Goal: Complete application form

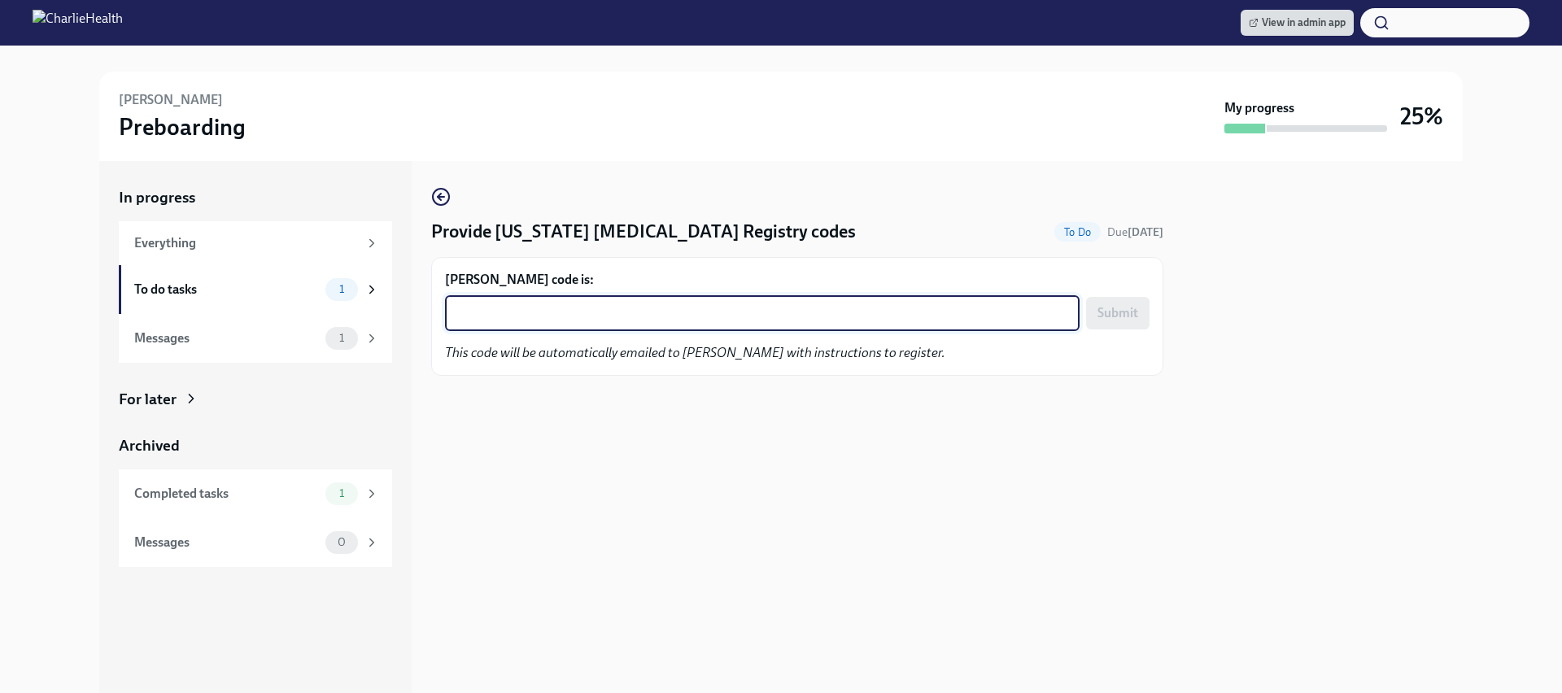
click at [585, 311] on textarea "[PERSON_NAME] code is:" at bounding box center [762, 313] width 615 height 20
paste textarea "JW39KBM4EAPV"
type textarea "JW39KBM4EAPV"
click at [1116, 313] on span "Submit" at bounding box center [1117, 313] width 41 height 16
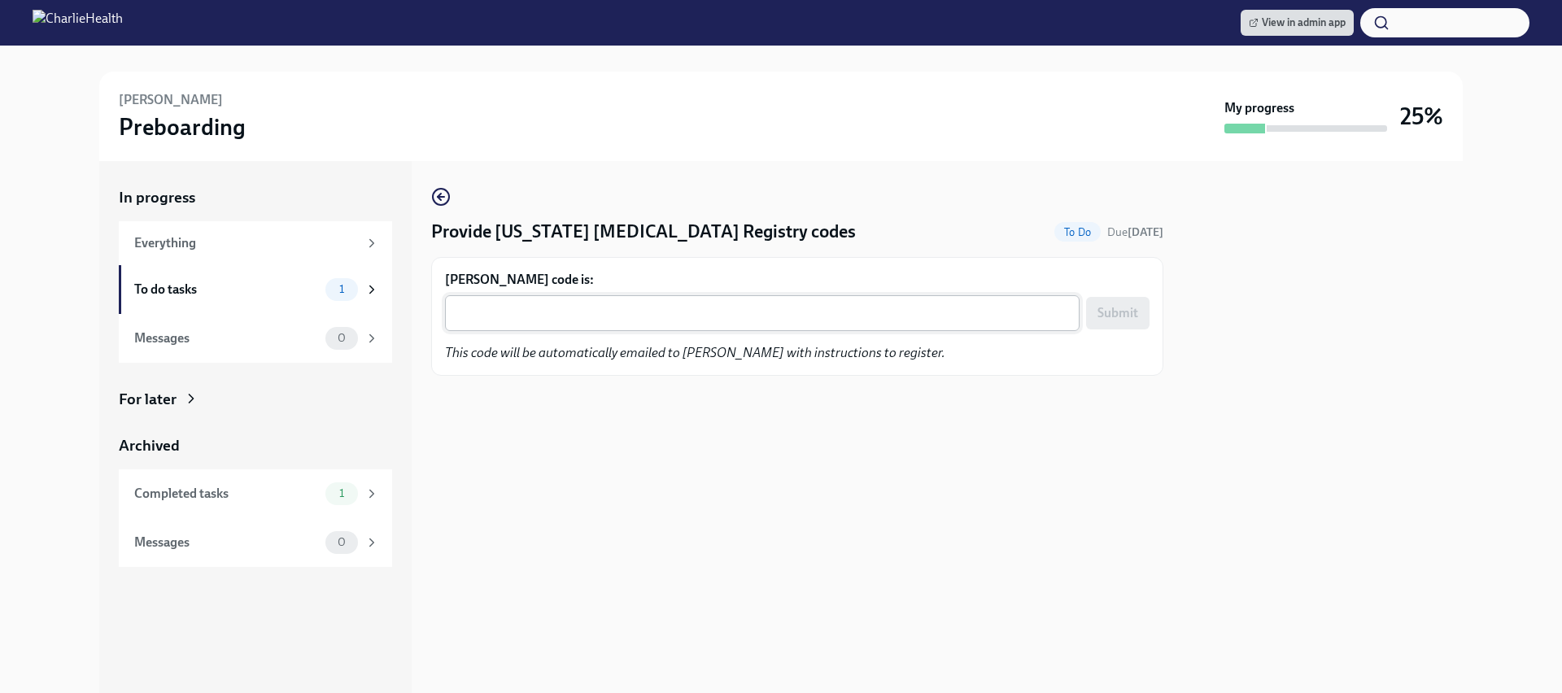
click at [699, 305] on textarea "Katherine Gelardi's code is:" at bounding box center [762, 313] width 615 height 20
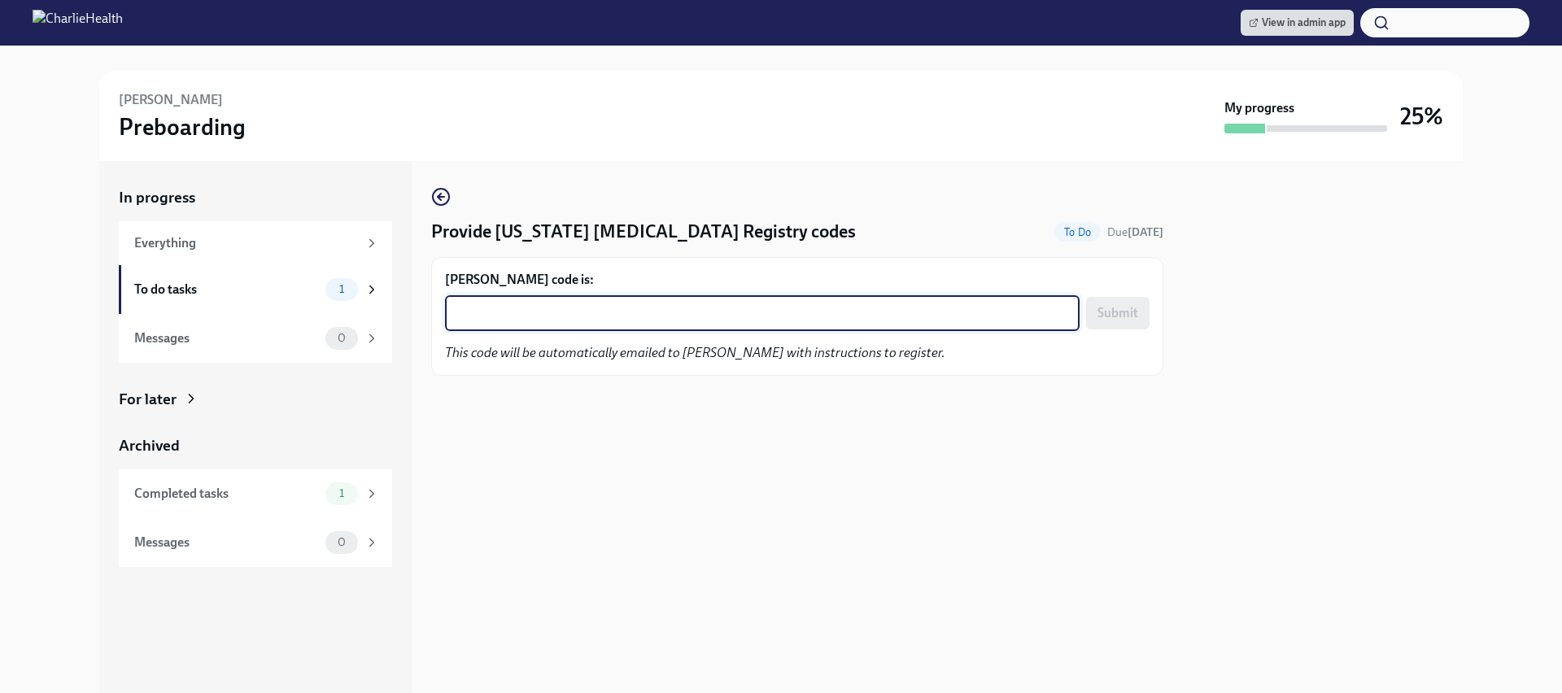
paste textarea "K8UW6S2E5C57"
type textarea "K8UW6S2E5C57"
click at [1119, 321] on span "Submit" at bounding box center [1117, 313] width 41 height 16
click at [526, 307] on textarea "[PERSON_NAME] code is:" at bounding box center [762, 313] width 615 height 20
paste textarea "66BD09ZVMFXO"
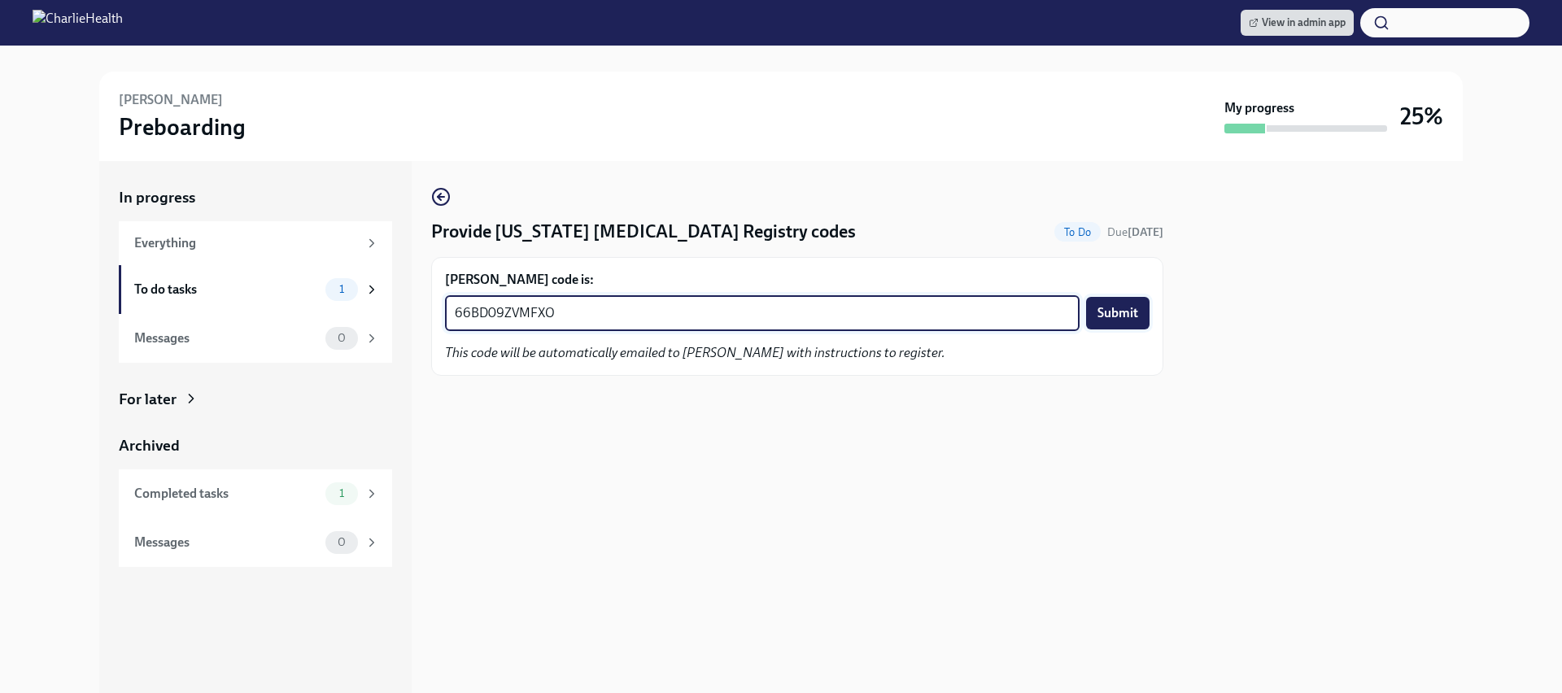
type textarea "66BD09ZVMFXO"
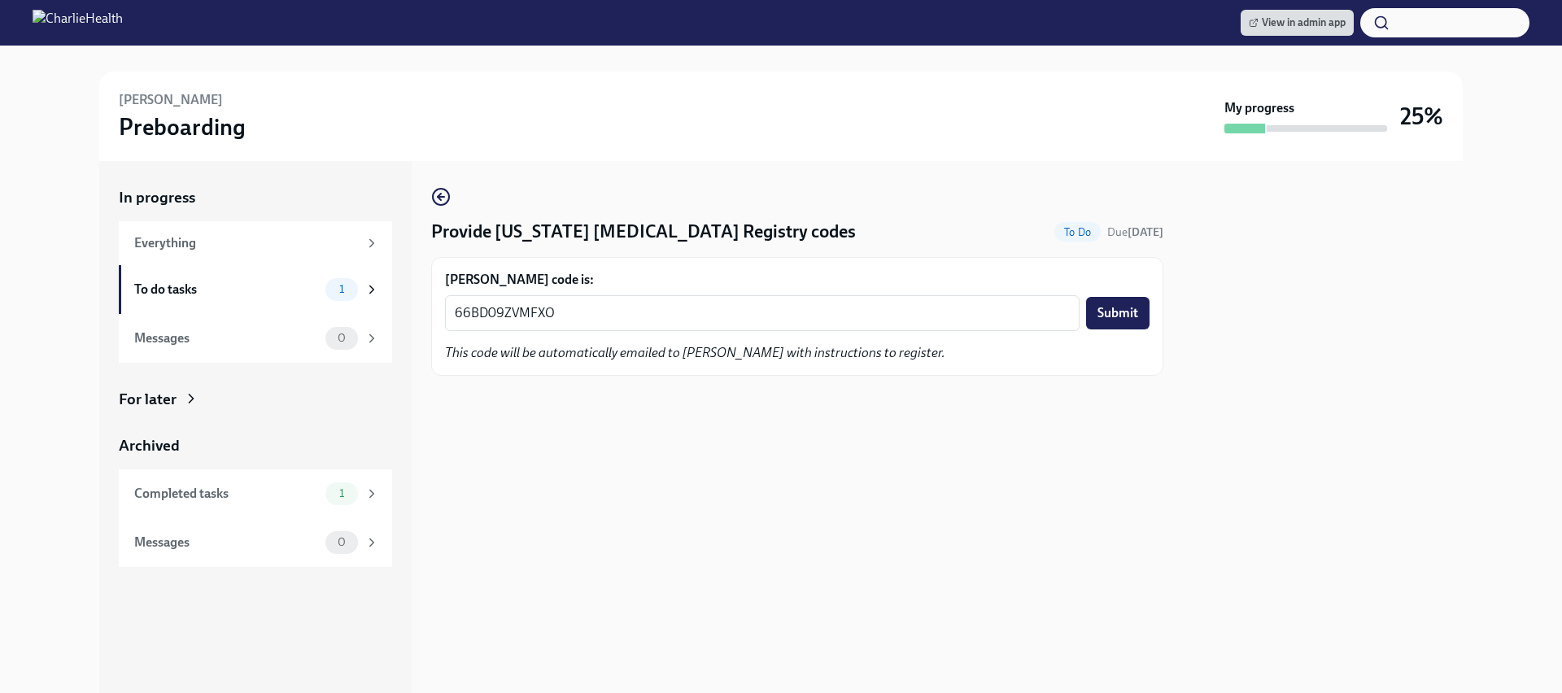
click at [1097, 315] on span "Submit" at bounding box center [1117, 313] width 41 height 16
click at [665, 312] on textarea "[PERSON_NAME] code is:" at bounding box center [762, 313] width 615 height 20
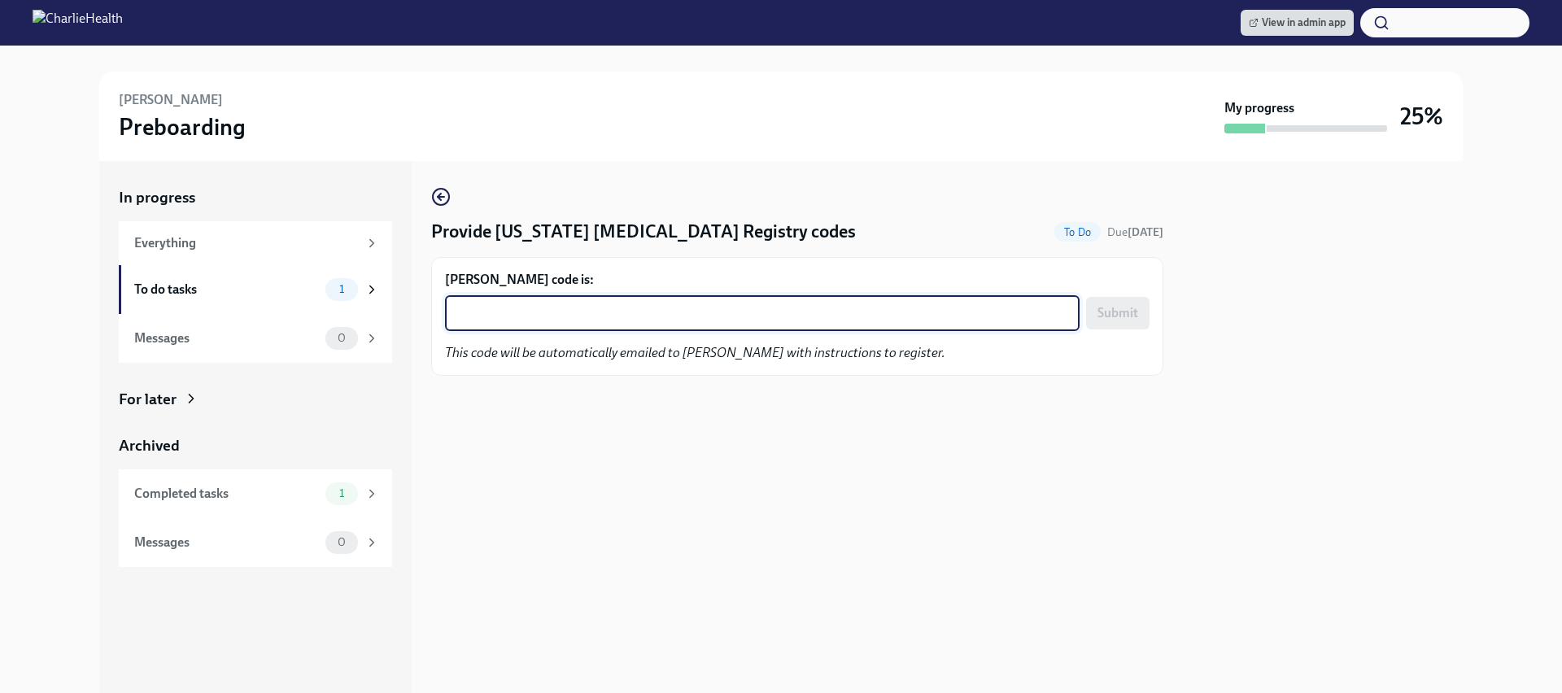
paste textarea "B9KINS0KOPAA"
type textarea "B9KINS0KOPAA"
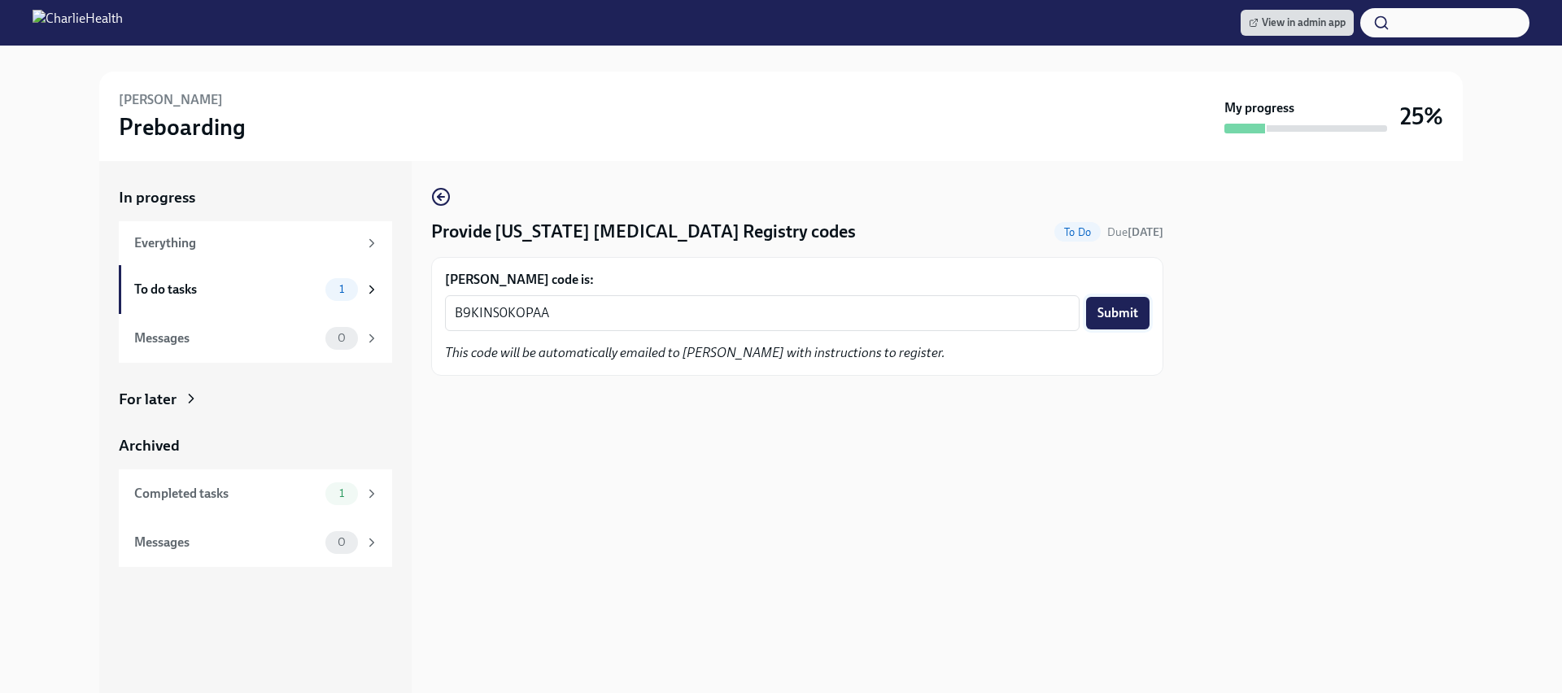
click at [1115, 307] on span "Submit" at bounding box center [1117, 313] width 41 height 16
